Goal: Task Accomplishment & Management: Use online tool/utility

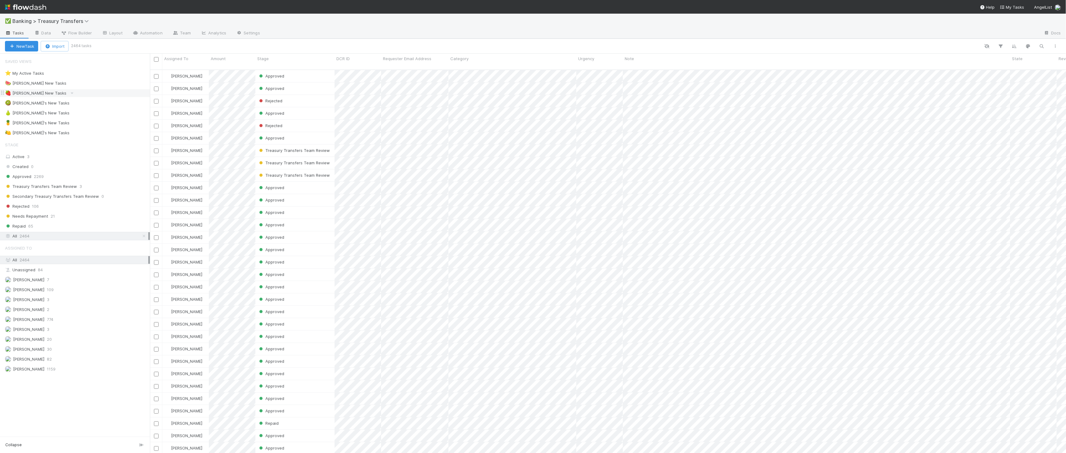
scroll to position [383, 911]
click at [102, 75] on div "⭐ My Active Tasks 3" at bounding box center [77, 73] width 145 height 8
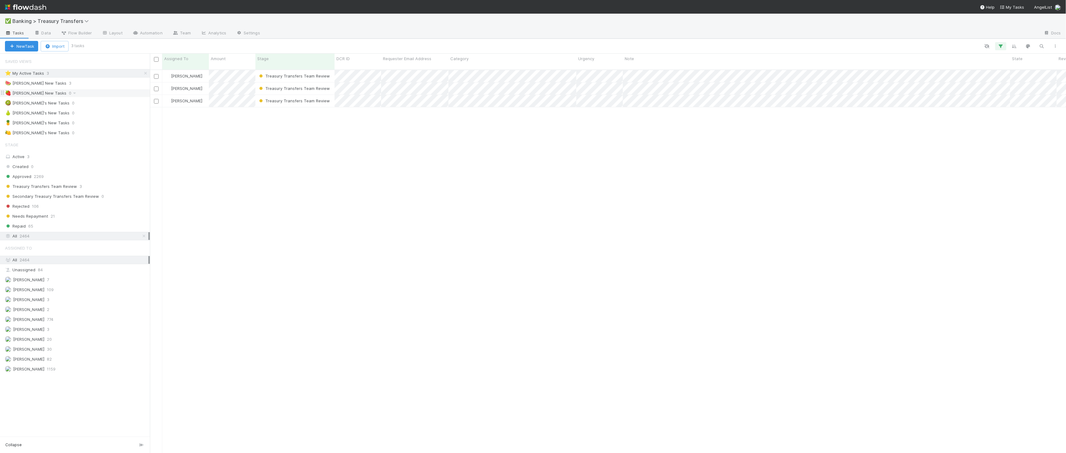
scroll to position [383, 911]
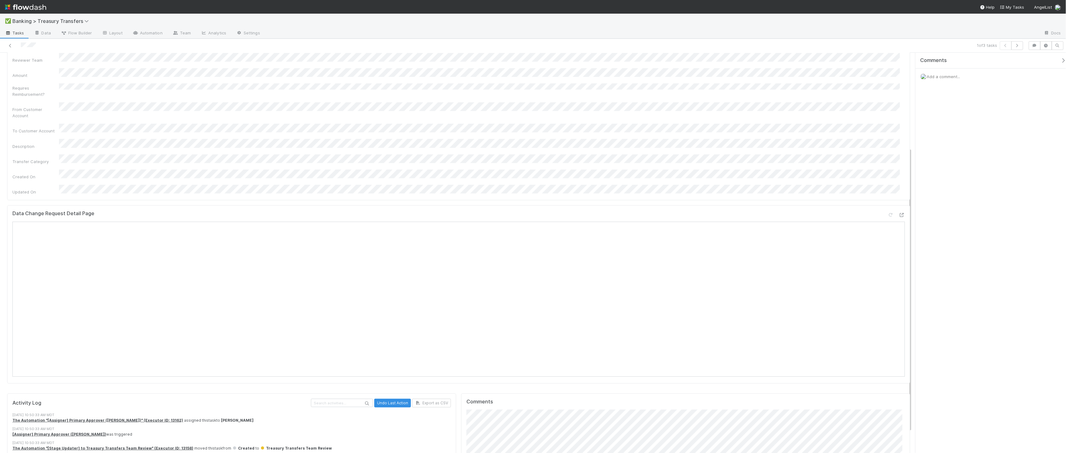
scroll to position [163, 0]
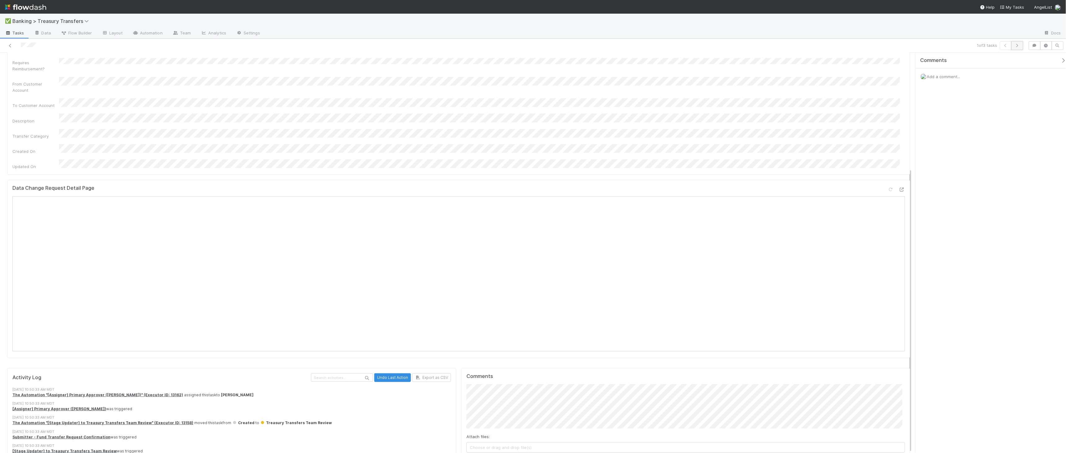
click at [1014, 44] on icon "button" at bounding box center [1017, 46] width 6 height 4
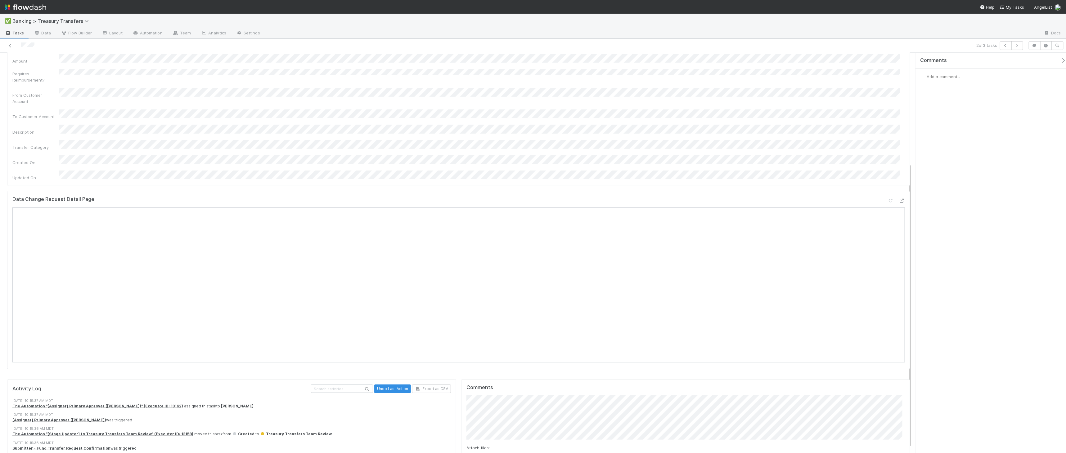
scroll to position [163, 0]
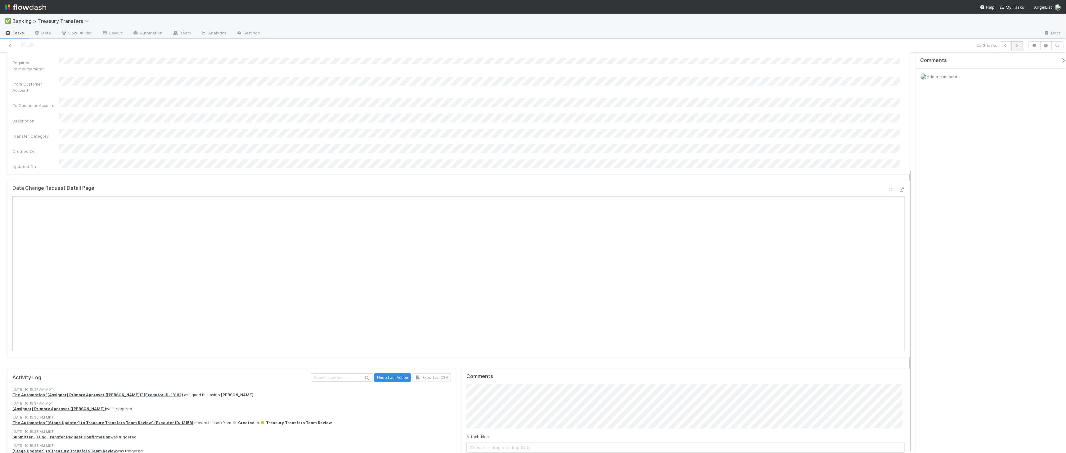
click at [1018, 46] on icon "button" at bounding box center [1017, 46] width 6 height 4
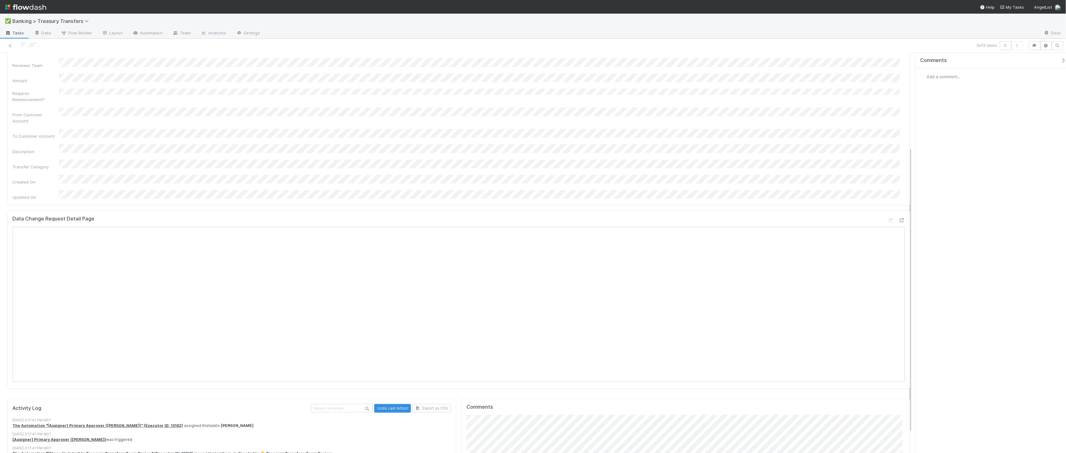
scroll to position [131, 0]
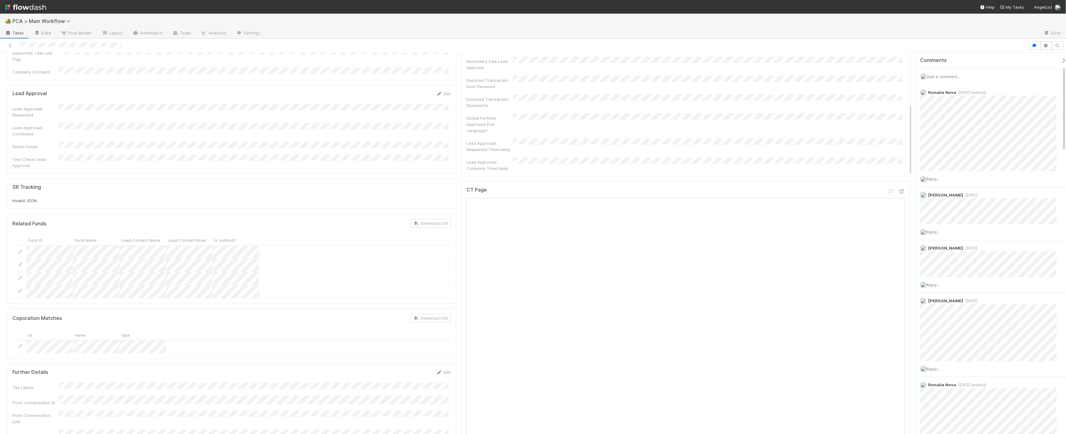
scroll to position [504, 0]
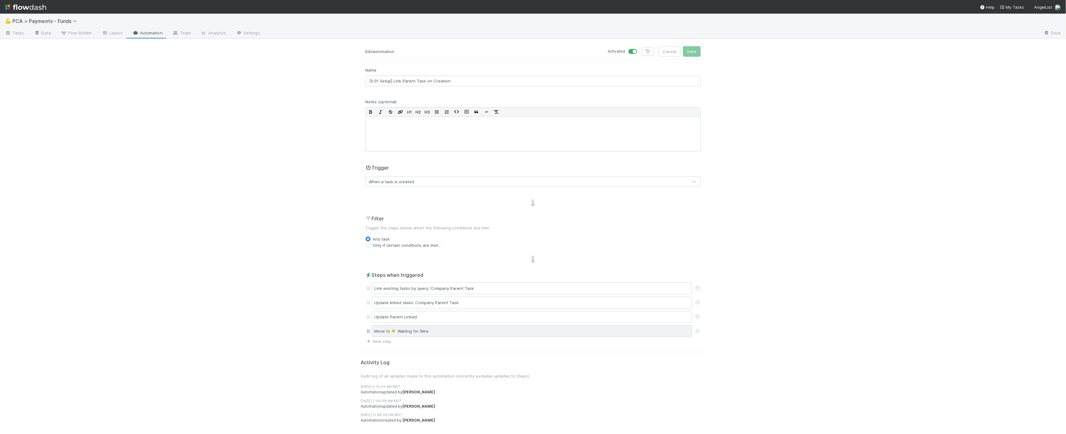
click at [358, 264] on div "Move to Waiting for Wire" at bounding box center [532, 331] width 320 height 12
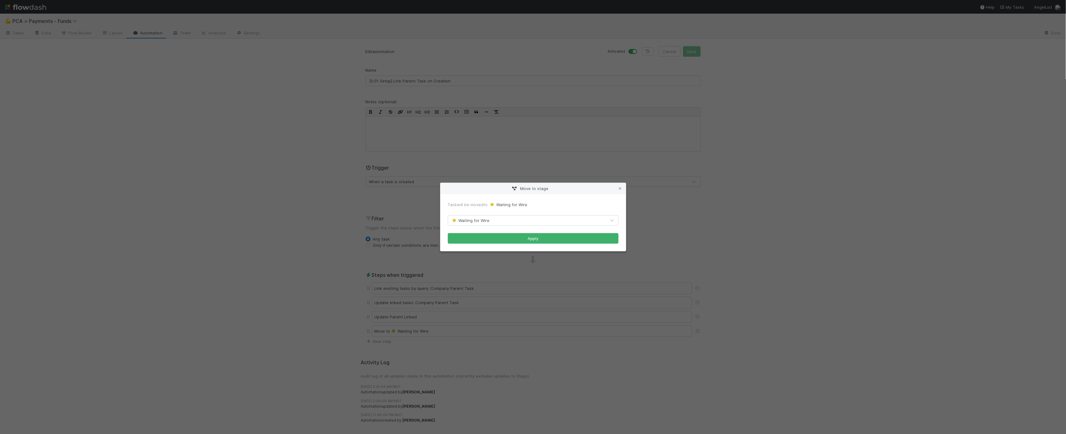
click at [358, 220] on div "Waiting for Wire" at bounding box center [527, 221] width 158 height 10
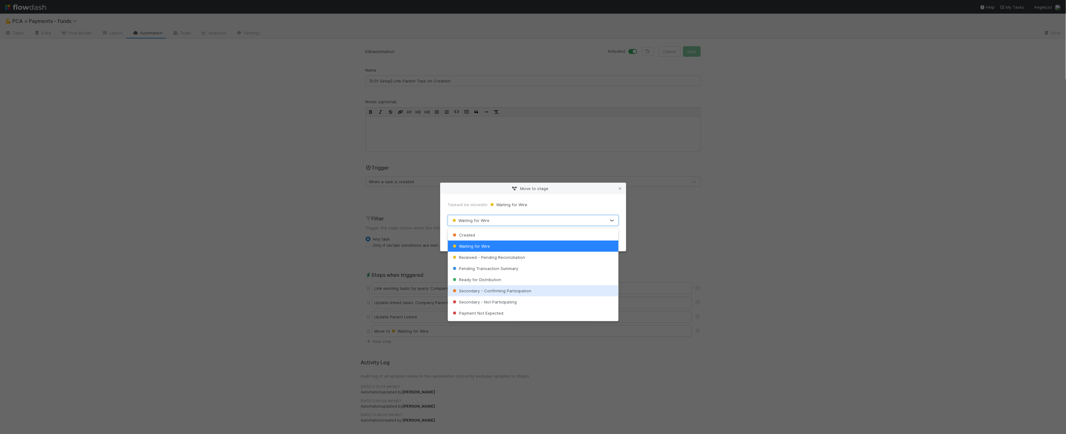
scroll to position [43, 0]
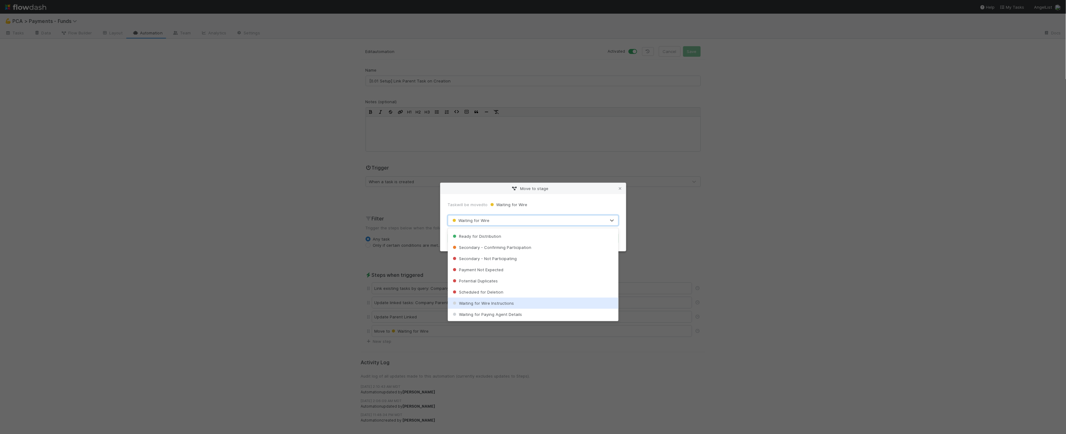
click at [358, 264] on div "Waiting for Wire Instructions" at bounding box center [533, 303] width 171 height 11
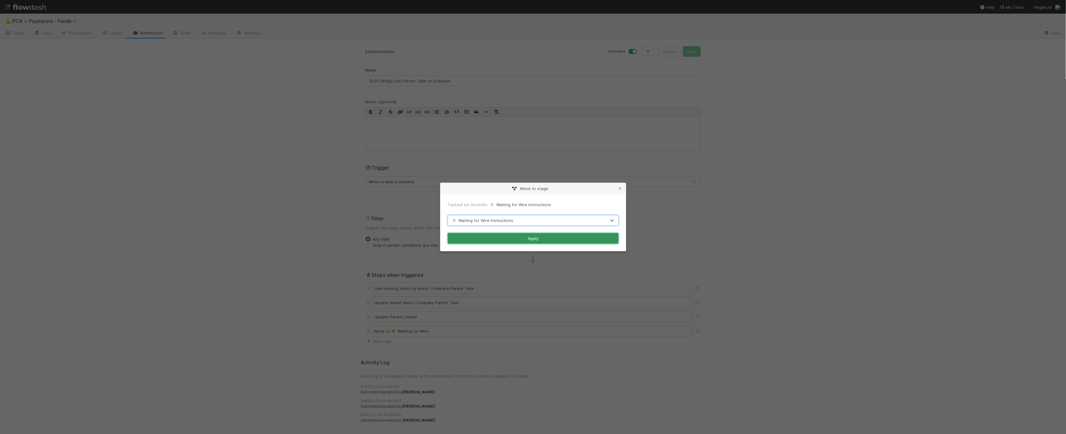
click at [358, 236] on button "Apply" at bounding box center [533, 238] width 171 height 11
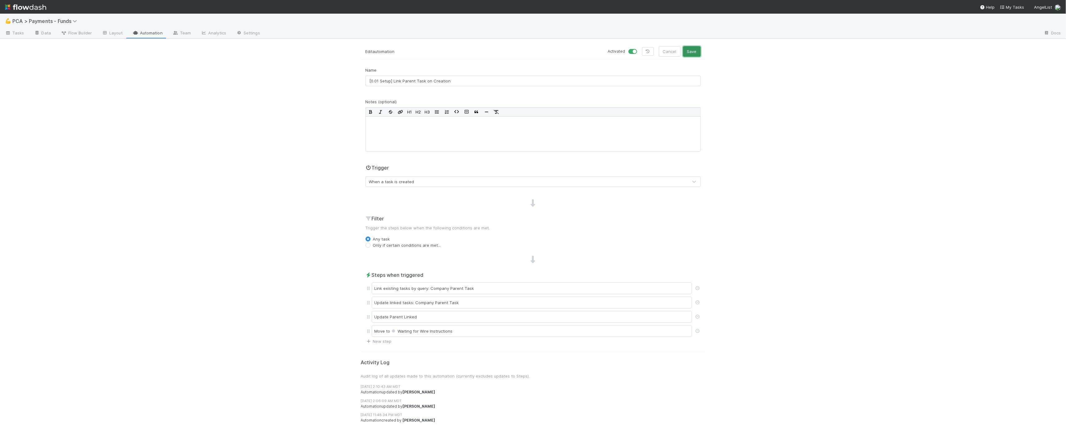
click at [358, 51] on button "Save" at bounding box center [692, 51] width 18 height 11
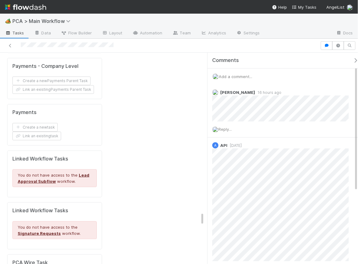
scroll to position [2509, 0]
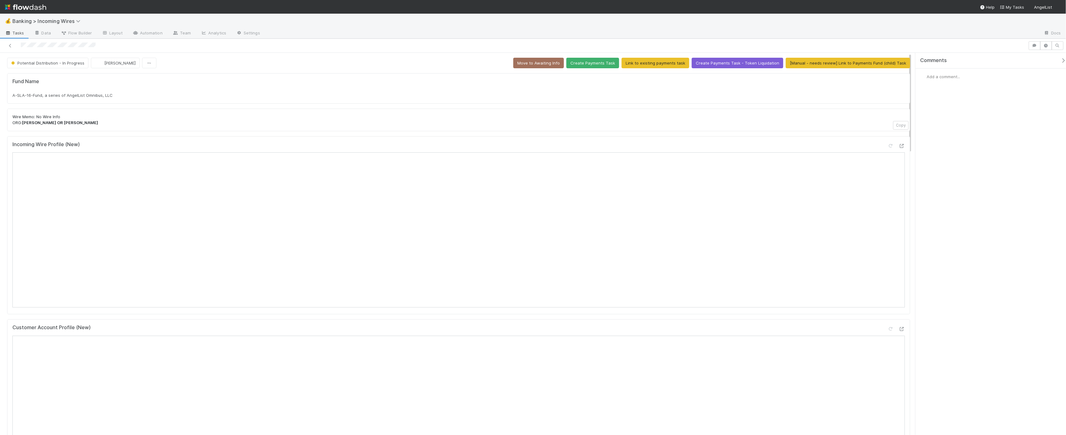
click at [91, 95] on span "A-SLA-16-Fund, a series of AngelList Omnibus, LLC" at bounding box center [62, 95] width 100 height 5
copy div "A-SLA-16-Fund, a series of AngelList Omnibus, LLC"
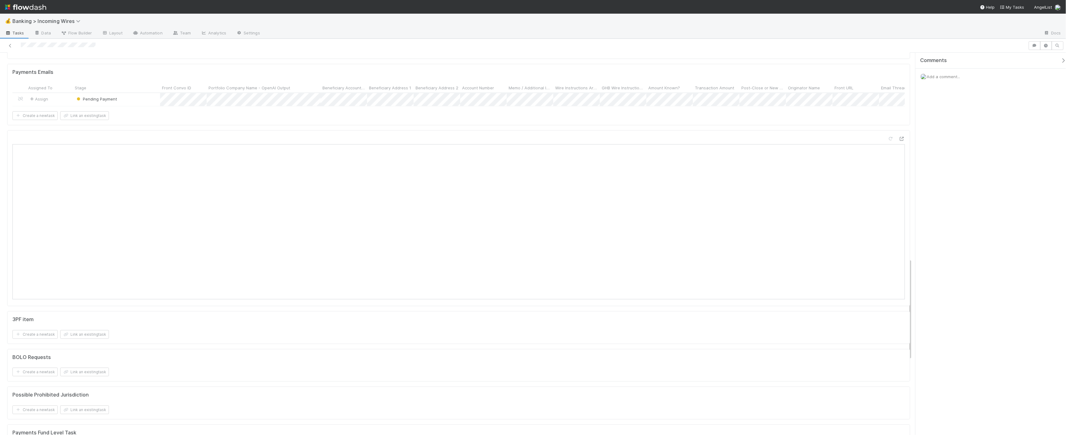
scroll to position [771, 0]
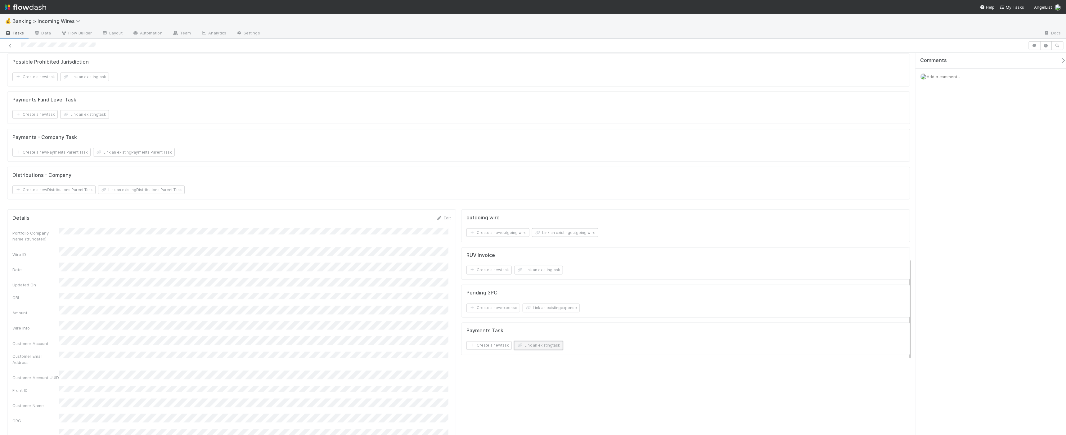
click at [358, 264] on button "Link an existing task" at bounding box center [538, 345] width 49 height 9
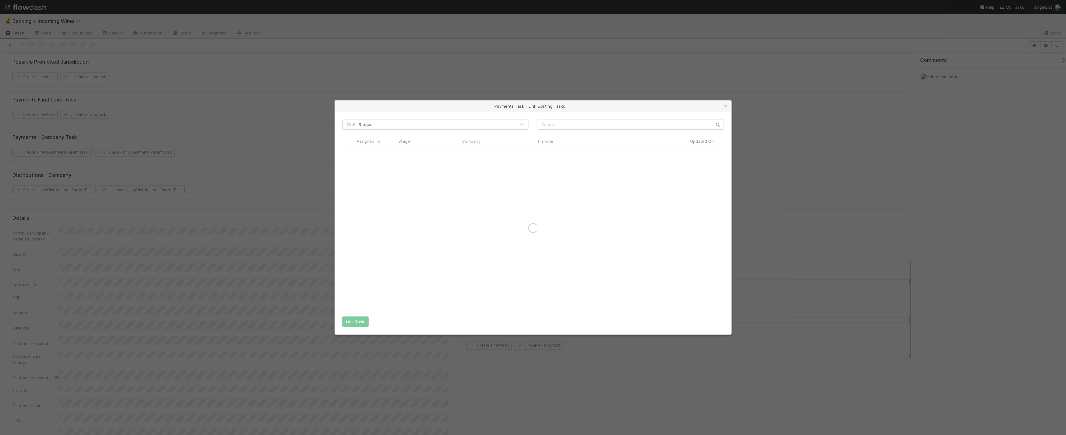
click at [358, 118] on div "All Stages Assigned To Stage Company Tranche Updated On Follow Up Date PCA Sour…" at bounding box center [533, 223] width 396 height 223
click at [358, 123] on input "text" at bounding box center [631, 124] width 186 height 11
paste input "A-SLA-16-Fund, a series of AngelList Omnibus, LLC"
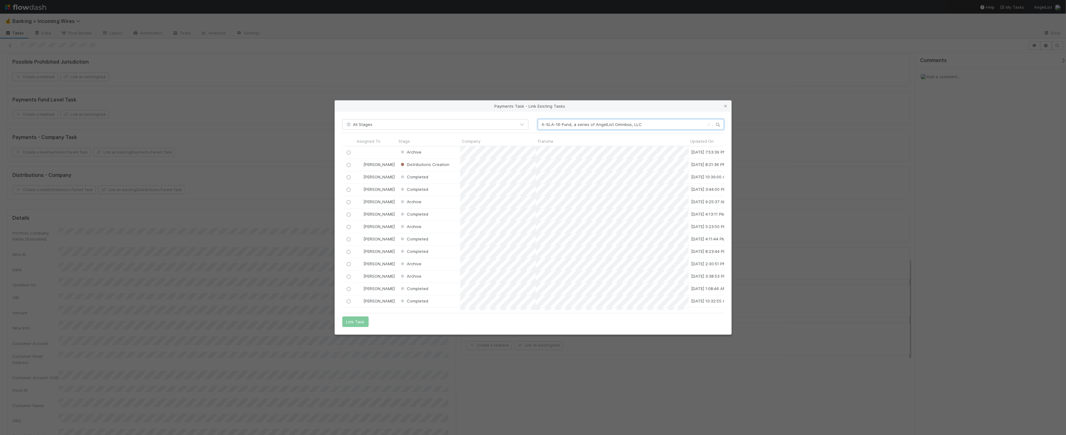
scroll to position [159, 376]
type input "A-SLA-16-Fund, a series of AngelList Omnibus, LLC"
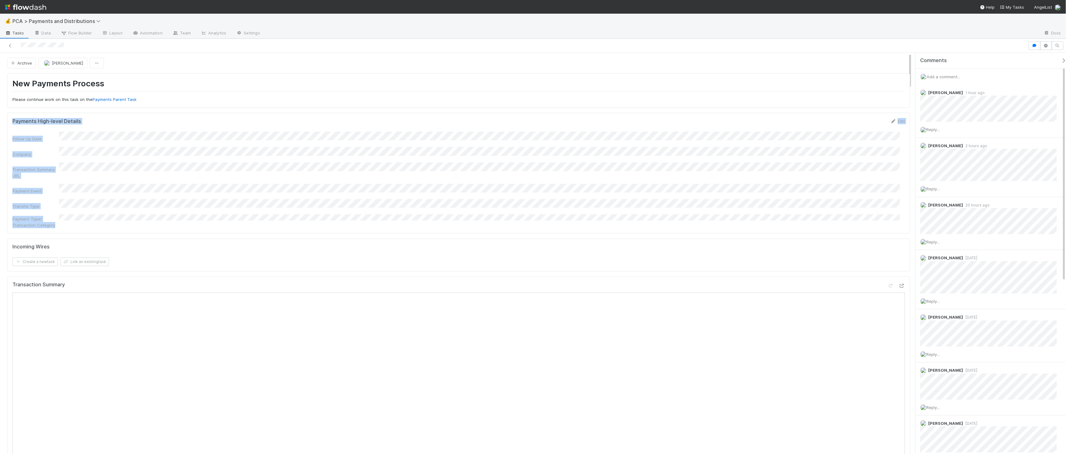
click at [11, 117] on div "Payments High-level Details Edit Follow Up Date Company Transaction Summary URL…" at bounding box center [458, 173] width 903 height 121
click at [11, 118] on div "Payments High-level Details Edit" at bounding box center [458, 121] width 901 height 6
drag, startPoint x: 12, startPoint y: 118, endPoint x: 97, endPoint y: 216, distance: 129.7
click at [97, 216] on div "Payments High-level Details Edit Follow Up Date Company Transaction Summary URL…" at bounding box center [458, 173] width 903 height 121
click at [97, 216] on div "Payment Type/ Transaction Category" at bounding box center [458, 221] width 892 height 14
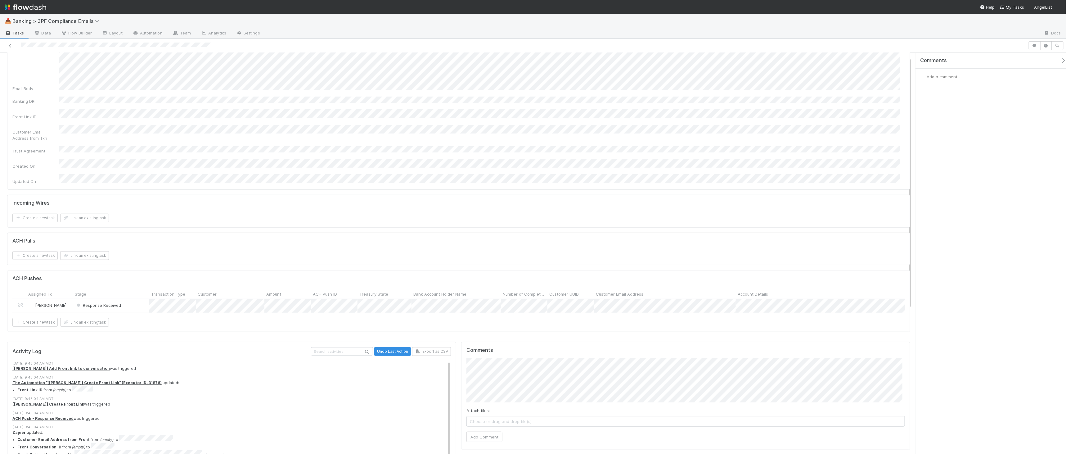
scroll to position [221, 0]
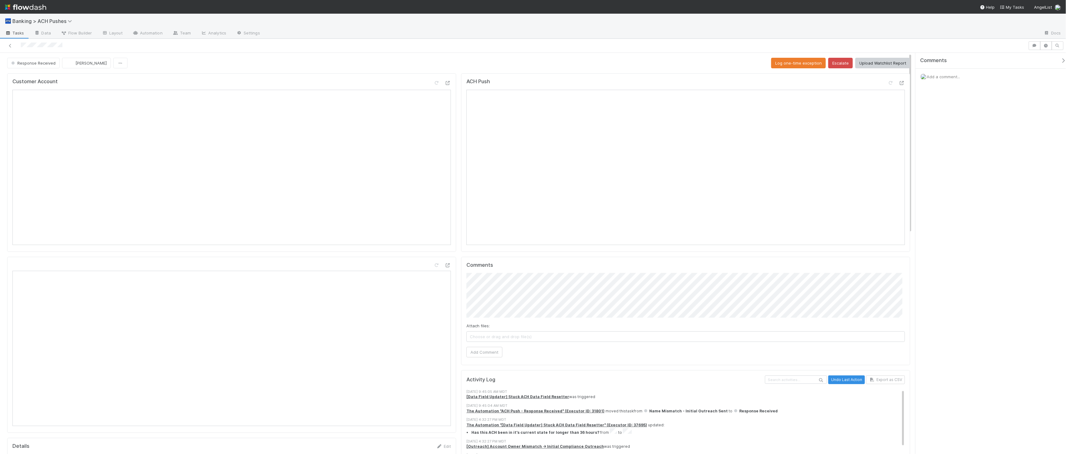
scroll to position [37, 0]
